Goal: Task Accomplishment & Management: Use online tool/utility

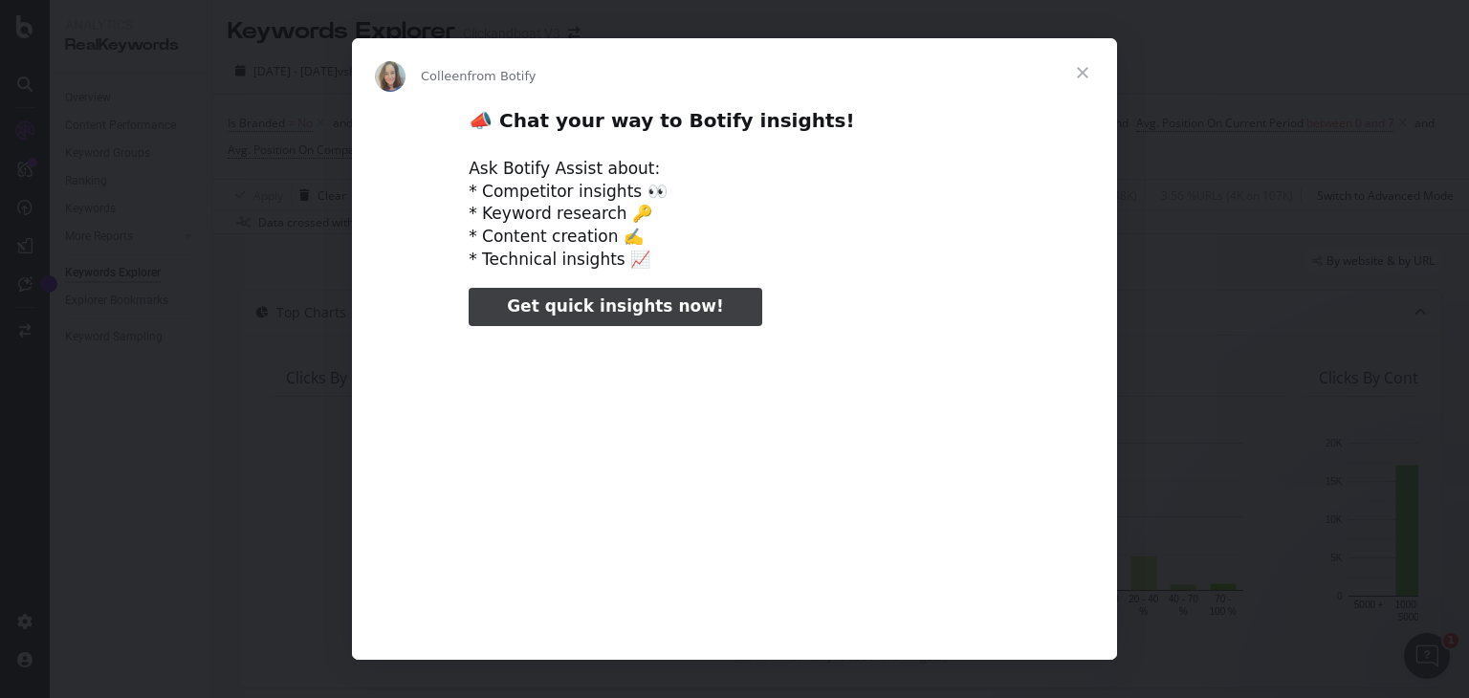
click at [1087, 74] on span "Close" at bounding box center [1082, 72] width 69 height 69
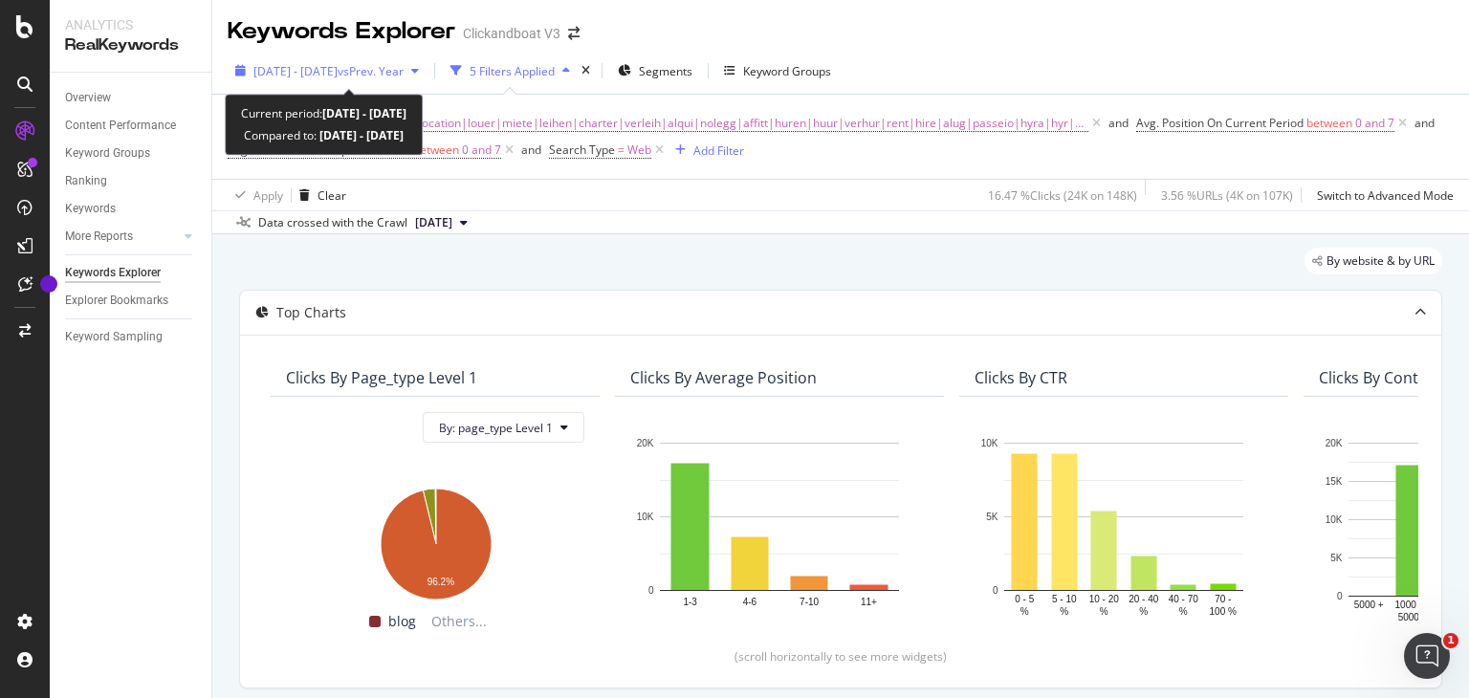
click at [338, 71] on span "[DATE] - [DATE]" at bounding box center [295, 71] width 84 height 16
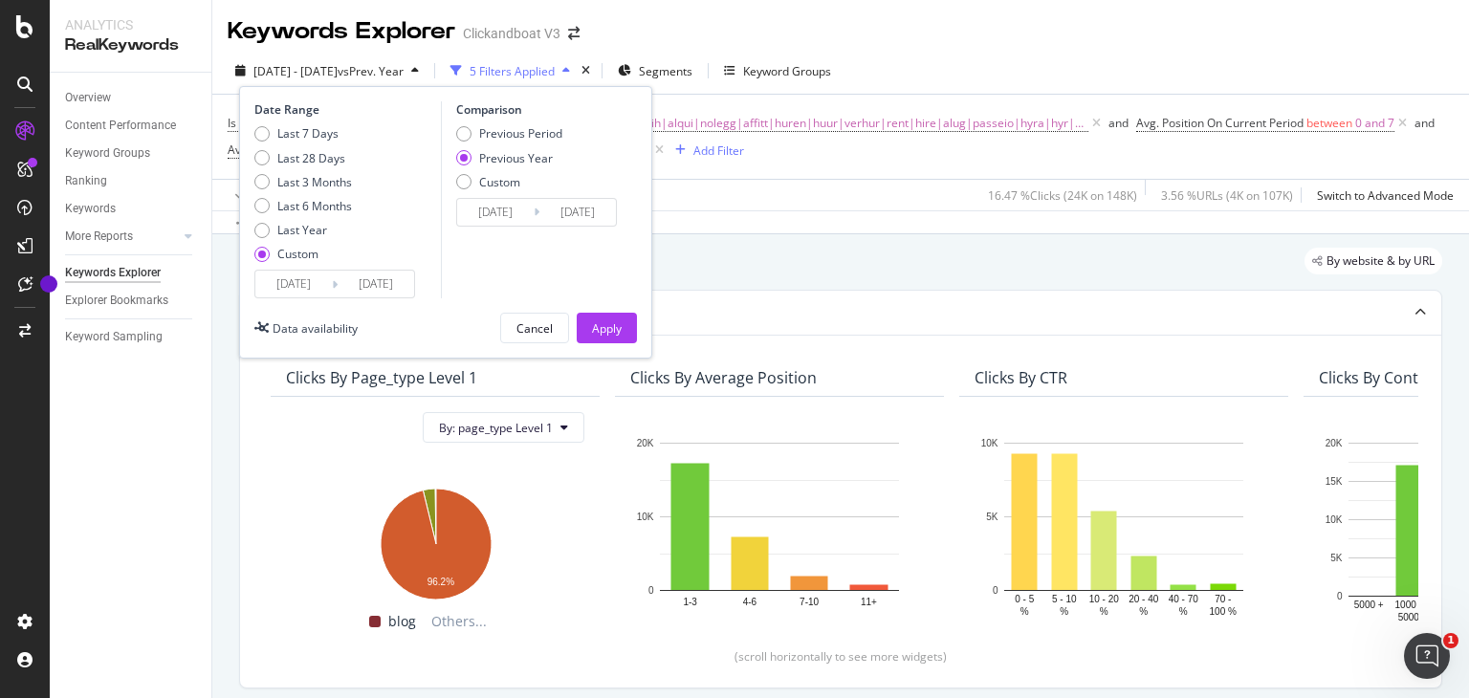
click at [284, 297] on div "[DATE] Navigate forward to interact with the calendar and select a date. Press …" at bounding box center [334, 284] width 161 height 29
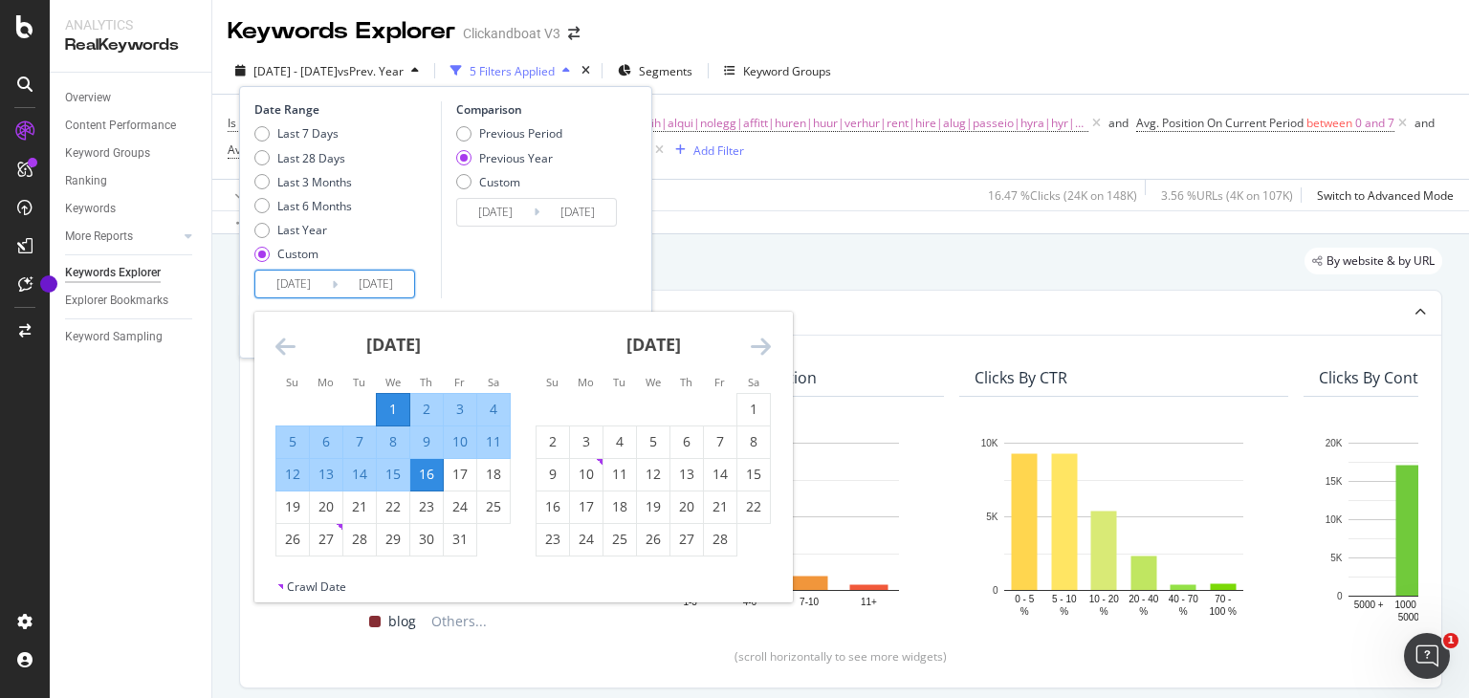
click at [292, 292] on input "[DATE]" at bounding box center [293, 284] width 77 height 27
click at [758, 354] on icon "Move forward to switch to the next month." at bounding box center [761, 346] width 20 height 23
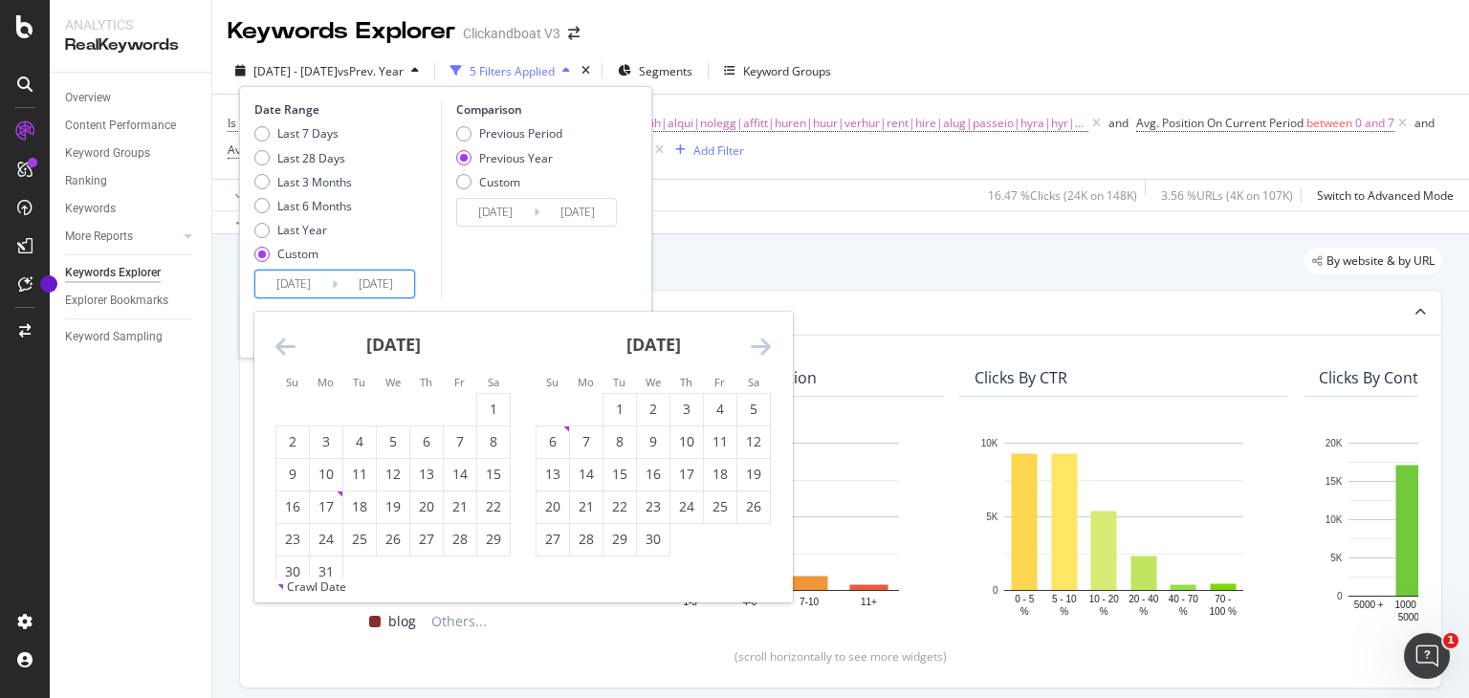
click at [758, 354] on icon "Move forward to switch to the next month." at bounding box center [761, 346] width 20 height 23
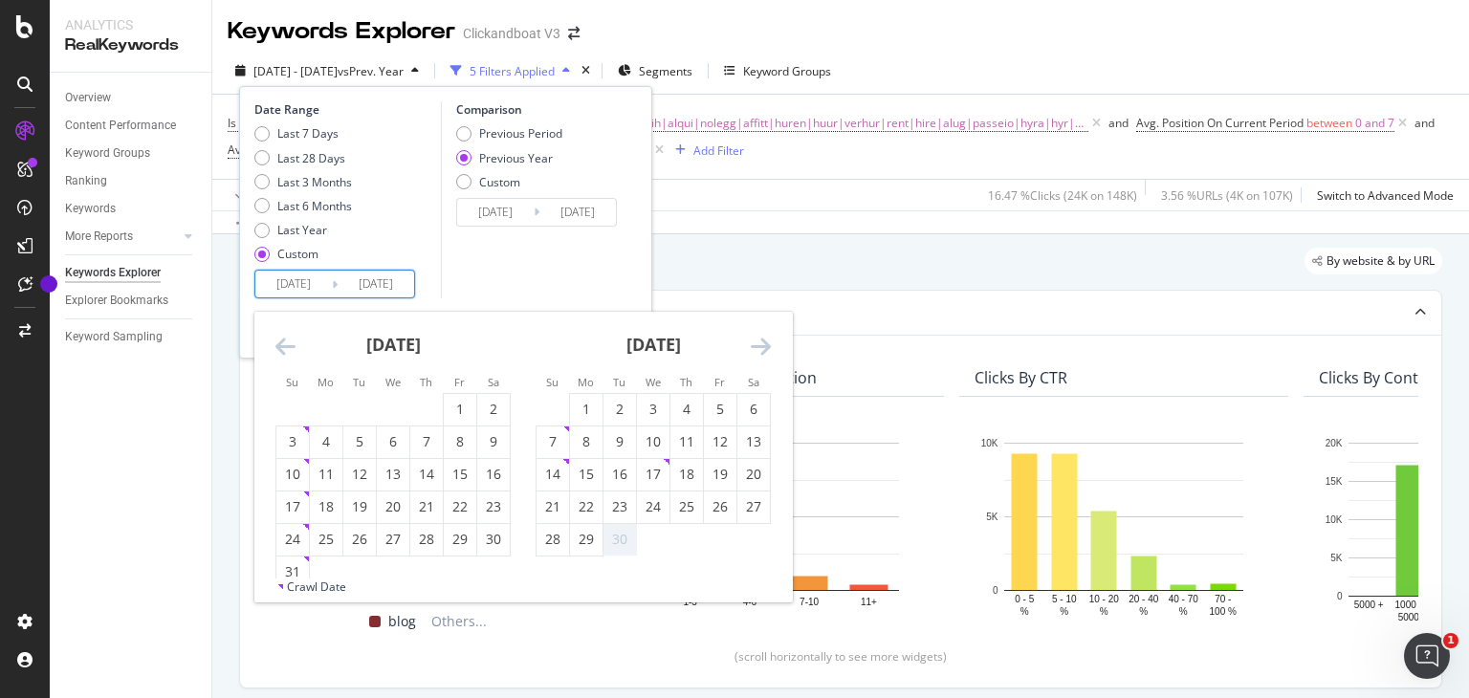
click at [758, 354] on icon "Move forward to switch to the next month." at bounding box center [761, 346] width 20 height 23
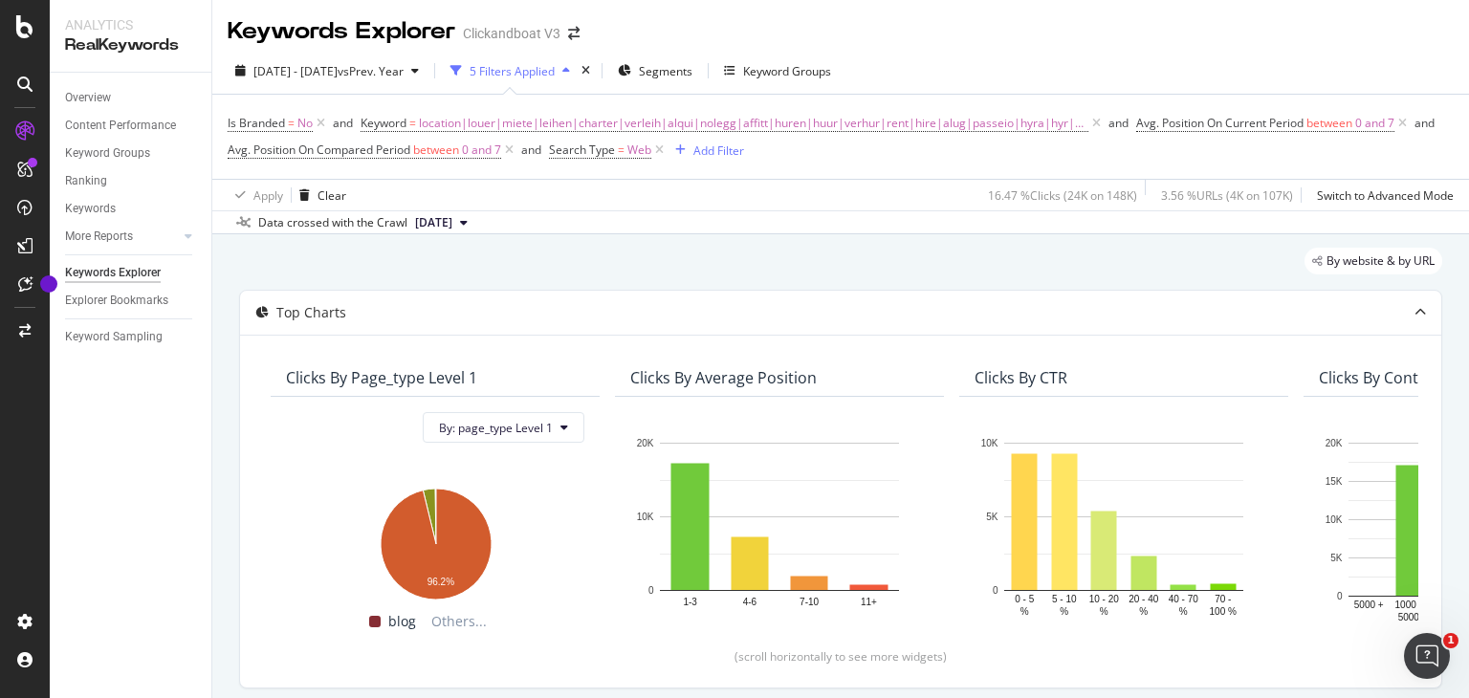
click at [870, 270] on div "By website & by URL" at bounding box center [840, 269] width 1203 height 42
